Goal: Task Accomplishment & Management: Use online tool/utility

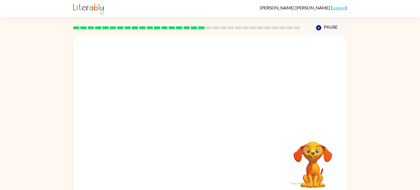
click at [282, 51] on video "Your browser must support playing .mp4 files to use Literably. Please try using…" at bounding box center [210, 83] width 274 height 93
click at [214, 119] on icon "button" at bounding box center [210, 119] width 10 height 10
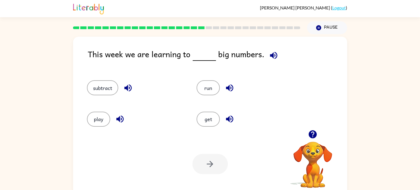
click at [270, 55] on icon "button" at bounding box center [273, 55] width 7 height 7
click at [127, 88] on icon "button" at bounding box center [127, 87] width 7 height 7
click at [121, 118] on icon "button" at bounding box center [120, 119] width 10 height 10
click at [232, 85] on icon "button" at bounding box center [230, 88] width 10 height 10
click at [230, 118] on icon "button" at bounding box center [230, 119] width 10 height 10
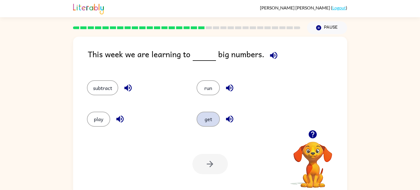
click at [207, 117] on button "get" at bounding box center [208, 118] width 23 height 15
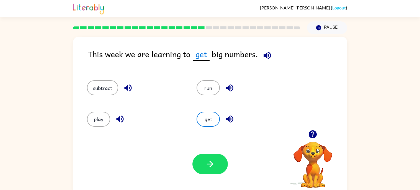
click at [266, 55] on icon "button" at bounding box center [267, 55] width 7 height 7
click at [270, 91] on div "run" at bounding box center [245, 87] width 97 height 15
click at [231, 117] on icon "button" at bounding box center [229, 118] width 7 height 7
click at [206, 163] on icon "button" at bounding box center [210, 164] width 10 height 10
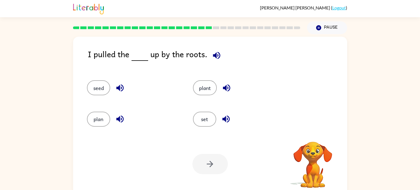
click at [238, 154] on div "Your browser must support playing .mp4 files to use Literably. Please try using…" at bounding box center [210, 163] width 274 height 62
click at [213, 55] on icon "button" at bounding box center [216, 55] width 7 height 7
click at [121, 84] on icon "button" at bounding box center [120, 88] width 10 height 10
click at [121, 119] on icon "button" at bounding box center [119, 118] width 7 height 7
click at [227, 117] on icon "button" at bounding box center [226, 119] width 10 height 10
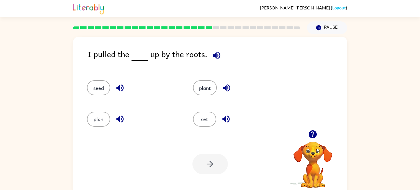
click at [226, 88] on icon "button" at bounding box center [226, 87] width 7 height 7
click at [201, 84] on button "plant" at bounding box center [205, 87] width 24 height 15
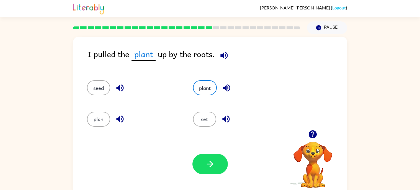
click at [223, 54] on icon "button" at bounding box center [224, 55] width 7 height 7
click at [225, 84] on icon "button" at bounding box center [227, 88] width 10 height 10
click at [210, 157] on button "button" at bounding box center [210, 163] width 35 height 20
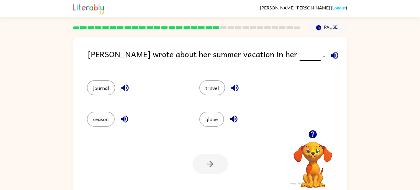
click at [331, 55] on icon "button" at bounding box center [334, 55] width 7 height 7
click at [233, 88] on icon "button" at bounding box center [234, 87] width 7 height 7
click at [235, 120] on icon "button" at bounding box center [233, 118] width 7 height 7
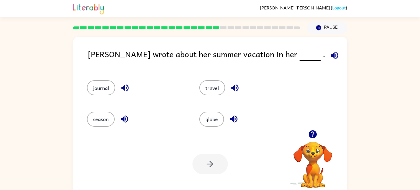
click at [126, 88] on icon "button" at bounding box center [124, 87] width 7 height 7
click at [126, 117] on icon "button" at bounding box center [124, 118] width 7 height 7
click at [330, 54] on icon "button" at bounding box center [335, 55] width 10 height 10
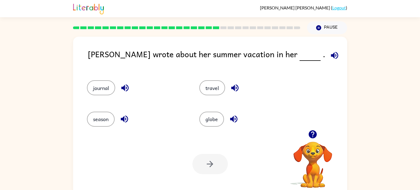
click at [230, 119] on icon "button" at bounding box center [233, 118] width 7 height 7
click at [124, 119] on icon "button" at bounding box center [124, 118] width 7 height 7
click at [106, 121] on button "season" at bounding box center [101, 118] width 28 height 15
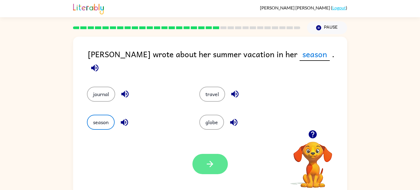
click at [219, 160] on button "button" at bounding box center [210, 163] width 35 height 20
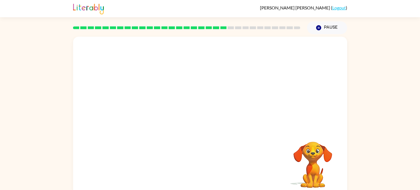
click at [219, 160] on div "Your browser must support playing .mp4 files to use Literably. Please try using…" at bounding box center [210, 116] width 274 height 158
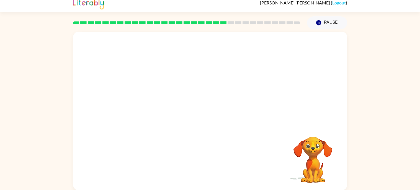
scroll to position [4, 0]
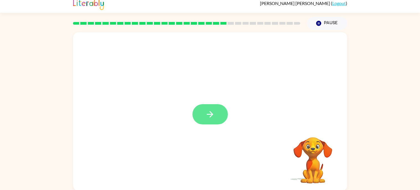
click at [216, 111] on button "button" at bounding box center [210, 114] width 35 height 20
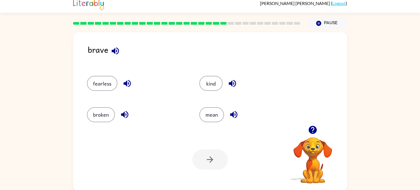
click at [115, 50] on icon "button" at bounding box center [115, 50] width 7 height 7
click at [232, 84] on icon "button" at bounding box center [232, 83] width 7 height 7
click at [232, 114] on icon "button" at bounding box center [233, 114] width 7 height 7
click at [125, 82] on icon "button" at bounding box center [127, 83] width 7 height 7
click at [123, 115] on icon "button" at bounding box center [124, 114] width 7 height 7
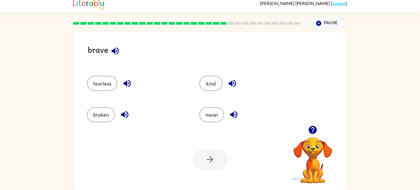
click at [115, 51] on icon "button" at bounding box center [116, 51] width 10 height 10
click at [231, 81] on icon "button" at bounding box center [232, 83] width 7 height 7
click at [212, 85] on button "kind" at bounding box center [210, 83] width 23 height 15
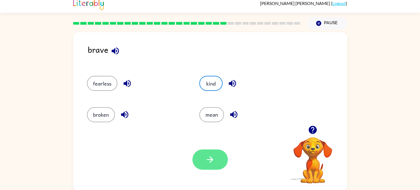
click at [211, 152] on button "button" at bounding box center [210, 159] width 35 height 20
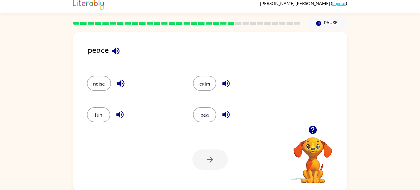
click at [114, 50] on icon "button" at bounding box center [115, 50] width 7 height 7
click at [121, 81] on icon "button" at bounding box center [121, 83] width 10 height 10
click at [119, 113] on icon "button" at bounding box center [119, 114] width 7 height 7
click at [225, 115] on icon "button" at bounding box center [225, 114] width 7 height 7
click at [227, 82] on icon "button" at bounding box center [225, 83] width 7 height 7
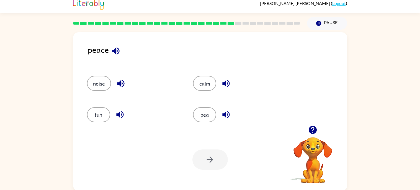
click at [116, 50] on icon "button" at bounding box center [115, 50] width 7 height 7
click at [206, 86] on button "calm" at bounding box center [204, 83] width 23 height 15
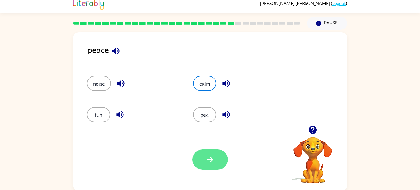
click at [211, 150] on button "button" at bounding box center [210, 159] width 35 height 20
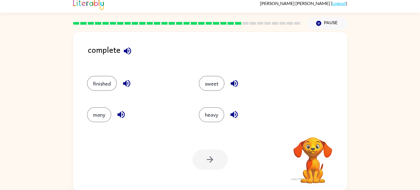
click at [189, 128] on div "Your browser must support playing .mp4 files to use Literably. Please try using…" at bounding box center [210, 159] width 274 height 62
click at [128, 49] on icon "button" at bounding box center [127, 50] width 7 height 7
click at [234, 83] on icon "button" at bounding box center [234, 83] width 7 height 7
click at [233, 112] on icon "button" at bounding box center [234, 114] width 7 height 7
click at [126, 82] on icon "button" at bounding box center [126, 83] width 7 height 7
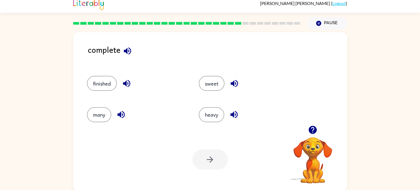
click at [122, 113] on icon "button" at bounding box center [120, 114] width 7 height 7
click at [126, 49] on icon "button" at bounding box center [128, 51] width 10 height 10
click at [127, 82] on icon "button" at bounding box center [127, 83] width 10 height 10
click at [111, 83] on button "finished" at bounding box center [102, 83] width 30 height 15
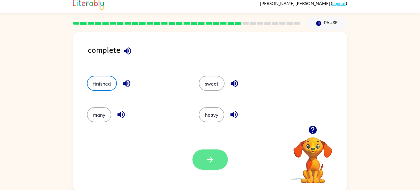
click at [216, 164] on button "button" at bounding box center [210, 159] width 35 height 20
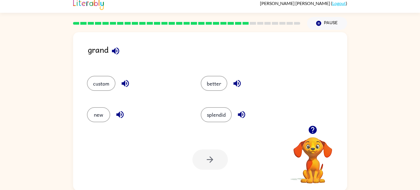
click at [211, 161] on div at bounding box center [210, 159] width 35 height 20
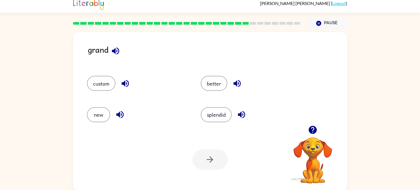
click at [211, 161] on div at bounding box center [210, 159] width 35 height 20
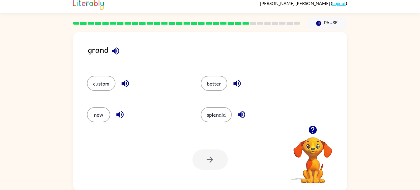
click at [211, 161] on div at bounding box center [210, 159] width 35 height 20
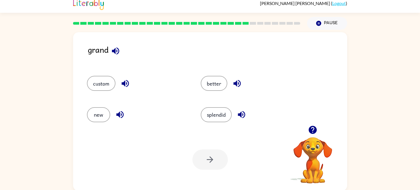
click at [211, 161] on div at bounding box center [210, 159] width 35 height 20
click at [115, 49] on icon "button" at bounding box center [115, 50] width 7 height 7
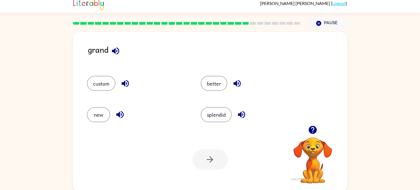
click at [115, 49] on icon "button" at bounding box center [115, 50] width 7 height 7
click at [115, 51] on icon "button" at bounding box center [115, 50] width 7 height 7
click at [237, 82] on icon "button" at bounding box center [237, 83] width 10 height 10
click at [241, 114] on icon "button" at bounding box center [242, 114] width 10 height 10
click at [126, 81] on icon "button" at bounding box center [126, 83] width 10 height 10
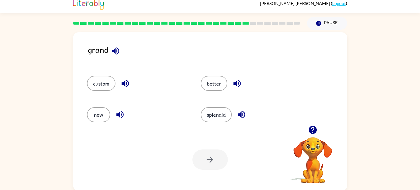
click at [119, 113] on icon "button" at bounding box center [119, 114] width 7 height 7
click at [101, 113] on button "new" at bounding box center [98, 114] width 23 height 15
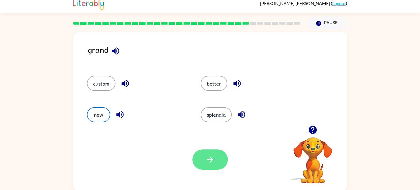
click at [208, 163] on icon "button" at bounding box center [210, 159] width 10 height 10
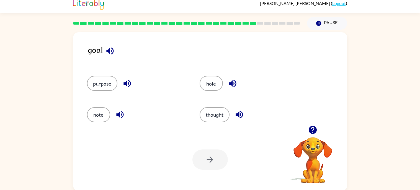
click at [109, 51] on icon "button" at bounding box center [109, 50] width 7 height 7
click at [125, 82] on icon "button" at bounding box center [127, 83] width 7 height 7
click at [119, 114] on icon "button" at bounding box center [119, 114] width 7 height 7
click at [232, 82] on icon "button" at bounding box center [232, 83] width 7 height 7
click at [238, 112] on icon "button" at bounding box center [239, 114] width 7 height 7
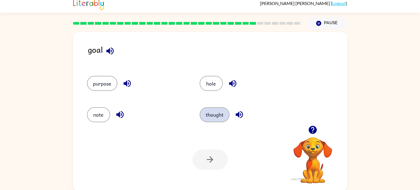
click at [222, 113] on button "thought" at bounding box center [215, 114] width 30 height 15
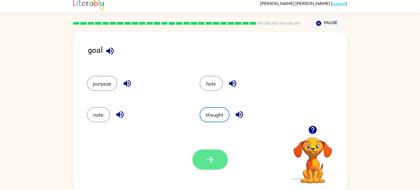
click at [216, 151] on button "button" at bounding box center [210, 159] width 35 height 20
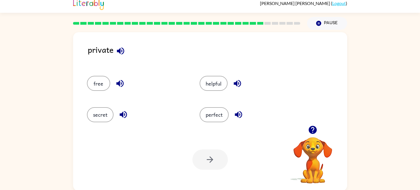
click at [121, 48] on icon "button" at bounding box center [121, 51] width 10 height 10
click at [119, 81] on icon "button" at bounding box center [119, 83] width 7 height 7
click at [124, 111] on icon "button" at bounding box center [124, 114] width 10 height 10
click at [235, 80] on icon "button" at bounding box center [238, 83] width 10 height 10
click at [238, 113] on icon "button" at bounding box center [238, 114] width 7 height 7
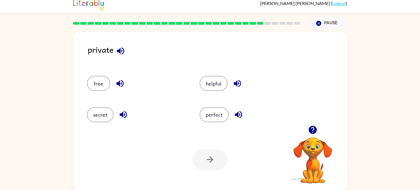
click at [238, 79] on icon "button" at bounding box center [238, 83] width 10 height 10
click at [216, 85] on button "helpful" at bounding box center [214, 83] width 28 height 15
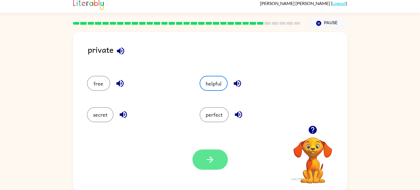
click at [212, 155] on icon "button" at bounding box center [210, 159] width 10 height 10
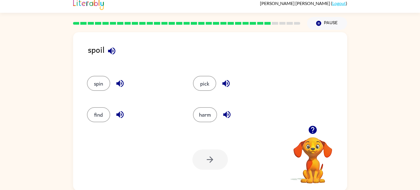
click at [111, 49] on icon "button" at bounding box center [111, 50] width 7 height 7
click at [122, 83] on icon "button" at bounding box center [120, 83] width 10 height 10
click at [120, 113] on icon "button" at bounding box center [120, 114] width 10 height 10
click at [227, 81] on icon "button" at bounding box center [226, 83] width 10 height 10
click at [226, 116] on icon "button" at bounding box center [226, 114] width 7 height 7
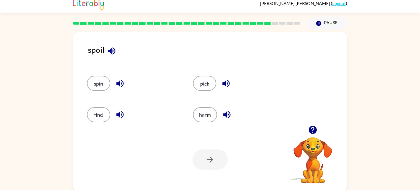
click at [226, 116] on icon "button" at bounding box center [226, 114] width 7 height 7
click at [166, 77] on div "spin" at bounding box center [134, 83] width 94 height 15
click at [111, 51] on icon "button" at bounding box center [112, 51] width 10 height 10
click at [227, 114] on icon "button" at bounding box center [227, 114] width 10 height 10
click at [206, 113] on button "harm" at bounding box center [205, 114] width 24 height 15
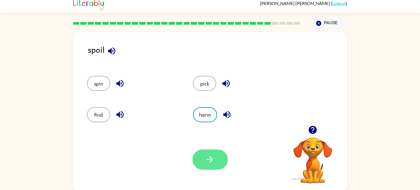
click at [215, 156] on icon "button" at bounding box center [210, 159] width 10 height 10
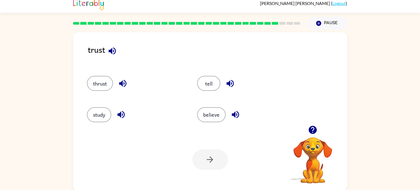
click at [112, 50] on icon "button" at bounding box center [112, 50] width 7 height 7
click at [124, 81] on icon "button" at bounding box center [123, 83] width 10 height 10
click at [121, 112] on icon "button" at bounding box center [120, 114] width 7 height 7
click at [229, 84] on icon "button" at bounding box center [230, 83] width 7 height 7
click at [234, 113] on icon "button" at bounding box center [235, 114] width 7 height 7
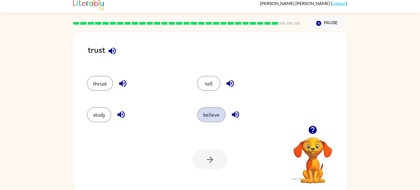
click at [217, 112] on button "believe" at bounding box center [211, 114] width 29 height 15
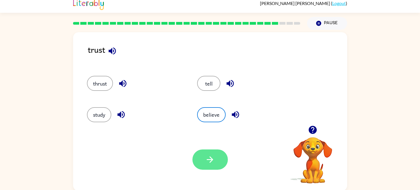
click at [211, 159] on icon "button" at bounding box center [210, 159] width 6 height 6
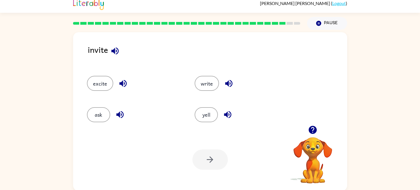
click at [116, 48] on icon "button" at bounding box center [115, 51] width 10 height 10
click at [120, 83] on icon "button" at bounding box center [122, 83] width 7 height 7
click at [120, 114] on icon "button" at bounding box center [120, 114] width 10 height 10
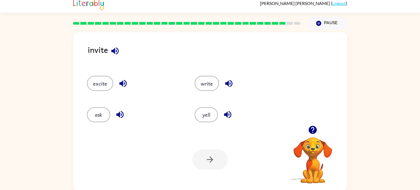
click at [120, 114] on icon "button" at bounding box center [120, 114] width 10 height 10
click at [228, 83] on icon "button" at bounding box center [229, 83] width 10 height 10
click at [227, 111] on icon "button" at bounding box center [228, 114] width 10 height 10
click at [122, 81] on icon "button" at bounding box center [123, 83] width 10 height 10
click at [105, 82] on button "excite" at bounding box center [100, 83] width 26 height 15
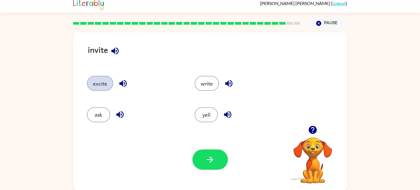
click at [105, 82] on button "excite" at bounding box center [100, 83] width 26 height 15
click at [99, 86] on button "excite" at bounding box center [100, 83] width 26 height 15
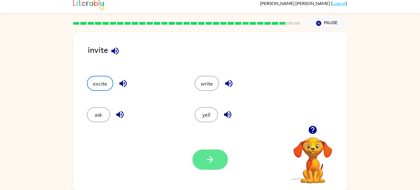
click at [201, 153] on button "button" at bounding box center [210, 159] width 35 height 20
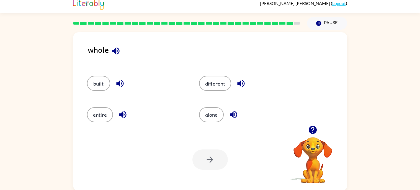
click at [116, 50] on icon "button" at bounding box center [116, 51] width 10 height 10
click at [118, 85] on icon "button" at bounding box center [120, 83] width 10 height 10
click at [118, 83] on icon "button" at bounding box center [119, 83] width 7 height 7
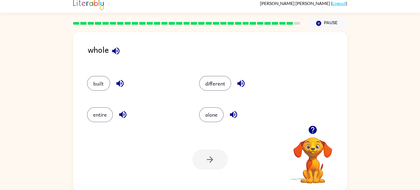
click at [123, 114] on icon "button" at bounding box center [122, 114] width 7 height 7
click at [241, 80] on icon "button" at bounding box center [240, 83] width 7 height 7
click at [232, 115] on icon "button" at bounding box center [233, 114] width 7 height 7
click at [214, 113] on button "alone" at bounding box center [211, 114] width 25 height 15
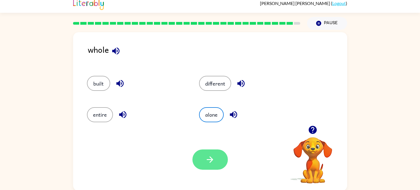
click at [218, 150] on button "button" at bounding box center [210, 159] width 35 height 20
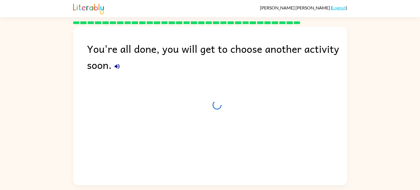
scroll to position [0, 0]
click at [218, 150] on div "You're all done, you will get to choose another activity soon. Leaving in 3 sec…" at bounding box center [210, 104] width 274 height 155
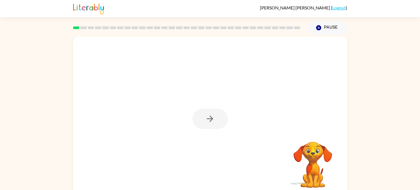
click at [208, 117] on div at bounding box center [210, 118] width 35 height 20
click at [208, 117] on icon "button" at bounding box center [210, 119] width 10 height 10
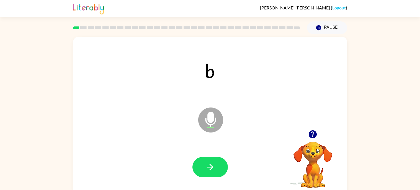
click at [230, 144] on icon "Microphone The Microphone is here when it is your turn to talk" at bounding box center [238, 127] width 83 height 42
click at [220, 162] on button "button" at bounding box center [210, 167] width 35 height 20
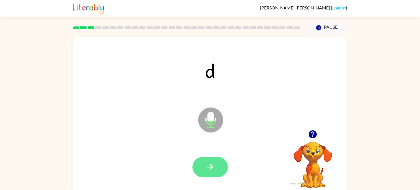
click at [217, 163] on button "button" at bounding box center [210, 167] width 35 height 20
click at [218, 174] on button "button" at bounding box center [210, 167] width 35 height 20
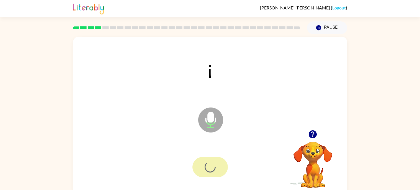
click at [218, 174] on div at bounding box center [210, 167] width 35 height 20
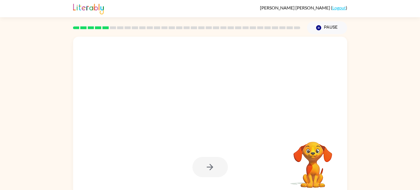
click at [218, 174] on div at bounding box center [210, 167] width 35 height 20
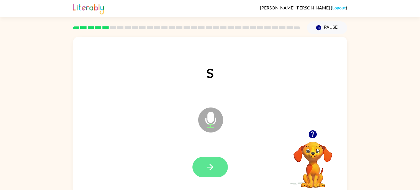
click at [209, 168] on icon "button" at bounding box center [210, 167] width 10 height 10
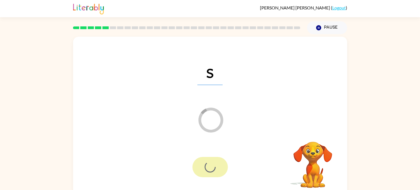
click at [209, 168] on div at bounding box center [210, 167] width 35 height 20
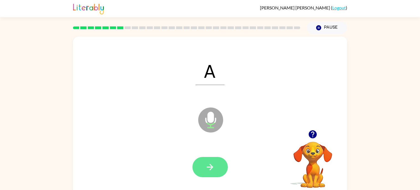
click at [209, 166] on icon "button" at bounding box center [210, 166] width 6 height 6
click at [209, 166] on div at bounding box center [210, 167] width 35 height 20
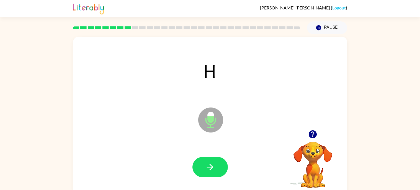
click at [209, 166] on icon "button" at bounding box center [210, 166] width 6 height 6
click at [209, 166] on div at bounding box center [210, 167] width 35 height 20
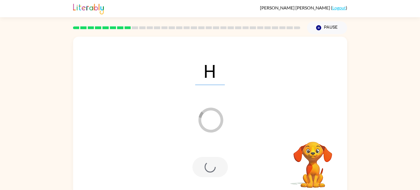
click at [209, 166] on div at bounding box center [210, 167] width 35 height 20
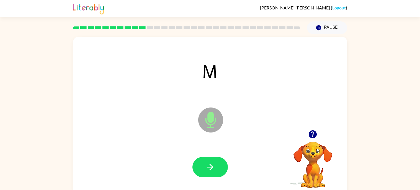
click at [216, 168] on button "button" at bounding box center [210, 167] width 35 height 20
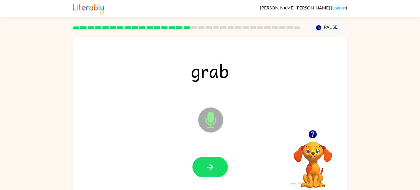
click at [216, 168] on button "button" at bounding box center [210, 167] width 35 height 20
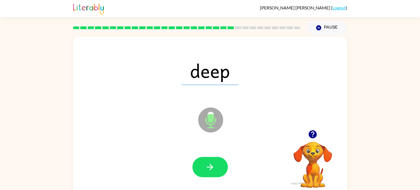
click at [216, 168] on button "button" at bounding box center [210, 167] width 35 height 20
click at [211, 167] on icon "button" at bounding box center [210, 166] width 6 height 6
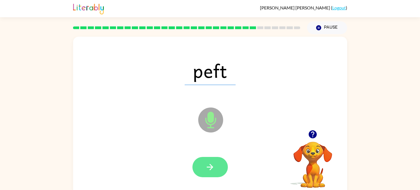
click at [210, 167] on icon "button" at bounding box center [210, 166] width 6 height 6
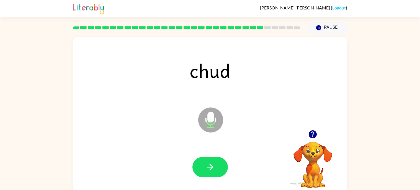
click at [210, 167] on icon "button" at bounding box center [210, 166] width 6 height 6
